Goal: Transaction & Acquisition: Obtain resource

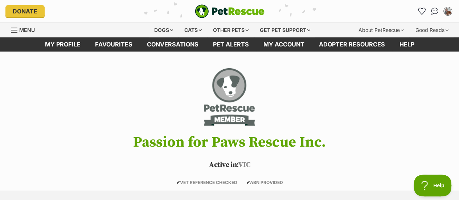
click at [157, 30] on div "Dogs" at bounding box center [163, 30] width 29 height 15
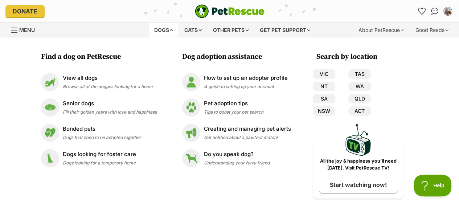
click at [81, 81] on p "View all dogs" at bounding box center [108, 78] width 90 height 8
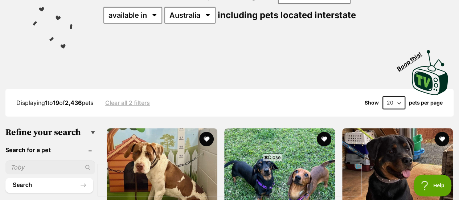
click at [33, 168] on input "text" at bounding box center [50, 167] width 90 height 14
type input "olive"
click at [84, 168] on div "olive" at bounding box center [50, 167] width 90 height 14
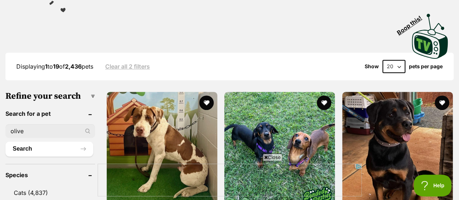
click at [35, 146] on button "Search" at bounding box center [49, 149] width 88 height 15
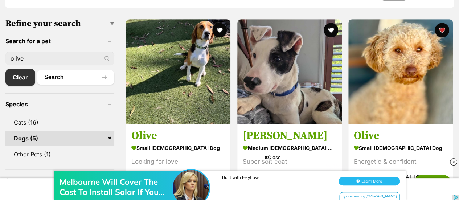
click at [423, 81] on img at bounding box center [400, 71] width 105 height 105
